Goal: Complete application form

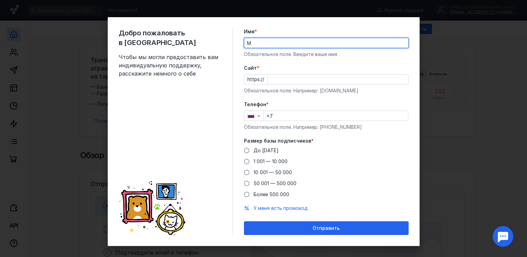
type input "[PERSON_NAME]"
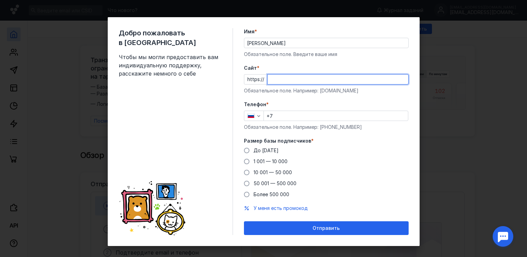
paste input "[URL][DOMAIN_NAME]"
click at [280, 79] on input "[URL][DOMAIN_NAME]" at bounding box center [338, 79] width 141 height 10
click at [293, 78] on input "[DOMAIN_NAME][URL]" at bounding box center [338, 79] width 141 height 10
type input "[DOMAIN_NAME]"
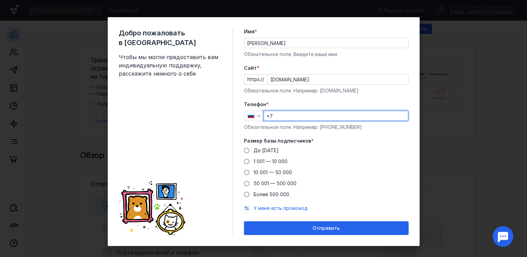
click at [277, 117] on input "+7" at bounding box center [336, 116] width 144 height 10
type input "[PHONE_NUMBER]"
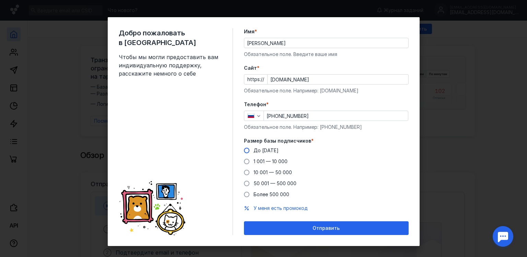
click at [262, 152] on span "До [DATE]" at bounding box center [266, 150] width 25 height 6
click at [0, 0] on input "До [DATE]" at bounding box center [0, 0] width 0 height 0
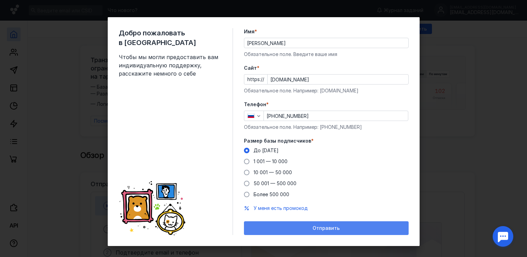
click at [297, 229] on div "Отправить" at bounding box center [326, 228] width 158 height 6
